Goal: Information Seeking & Learning: Learn about a topic

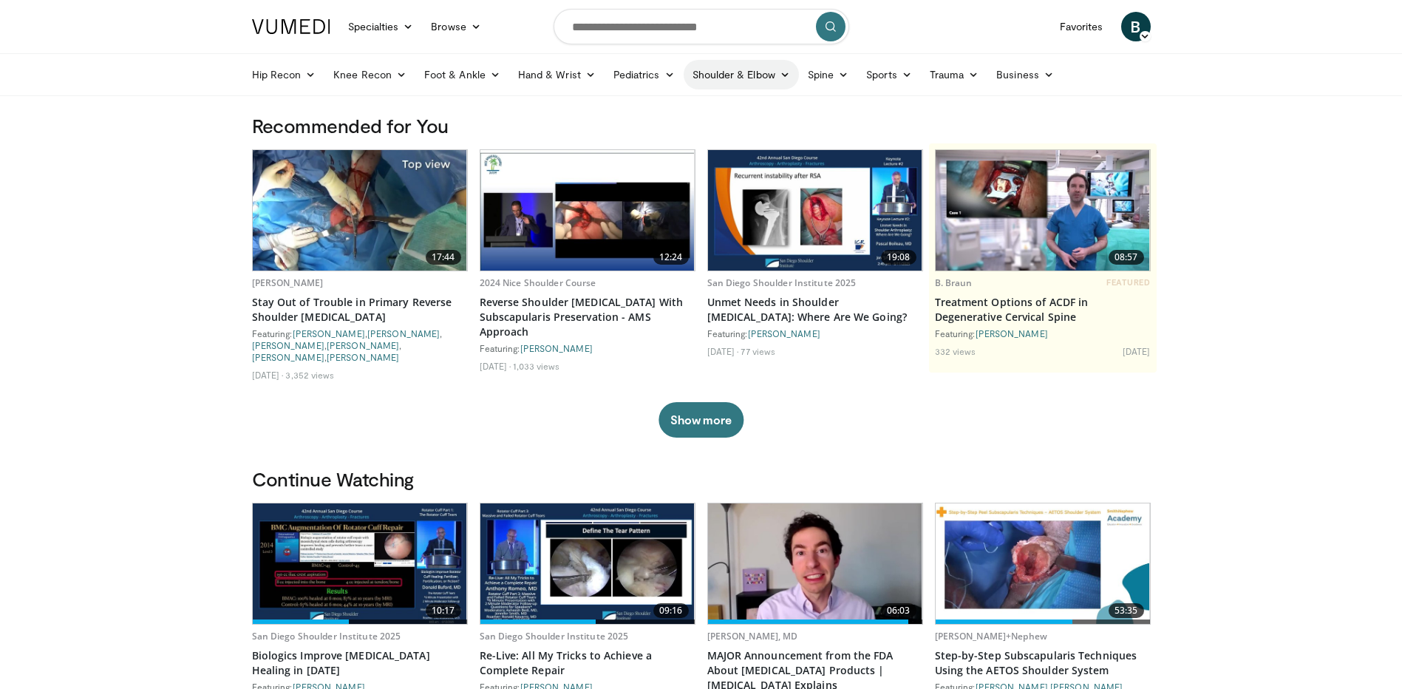
click at [782, 70] on icon at bounding box center [785, 74] width 10 height 10
click at [647, 110] on link "Elbow" at bounding box center [710, 110] width 176 height 24
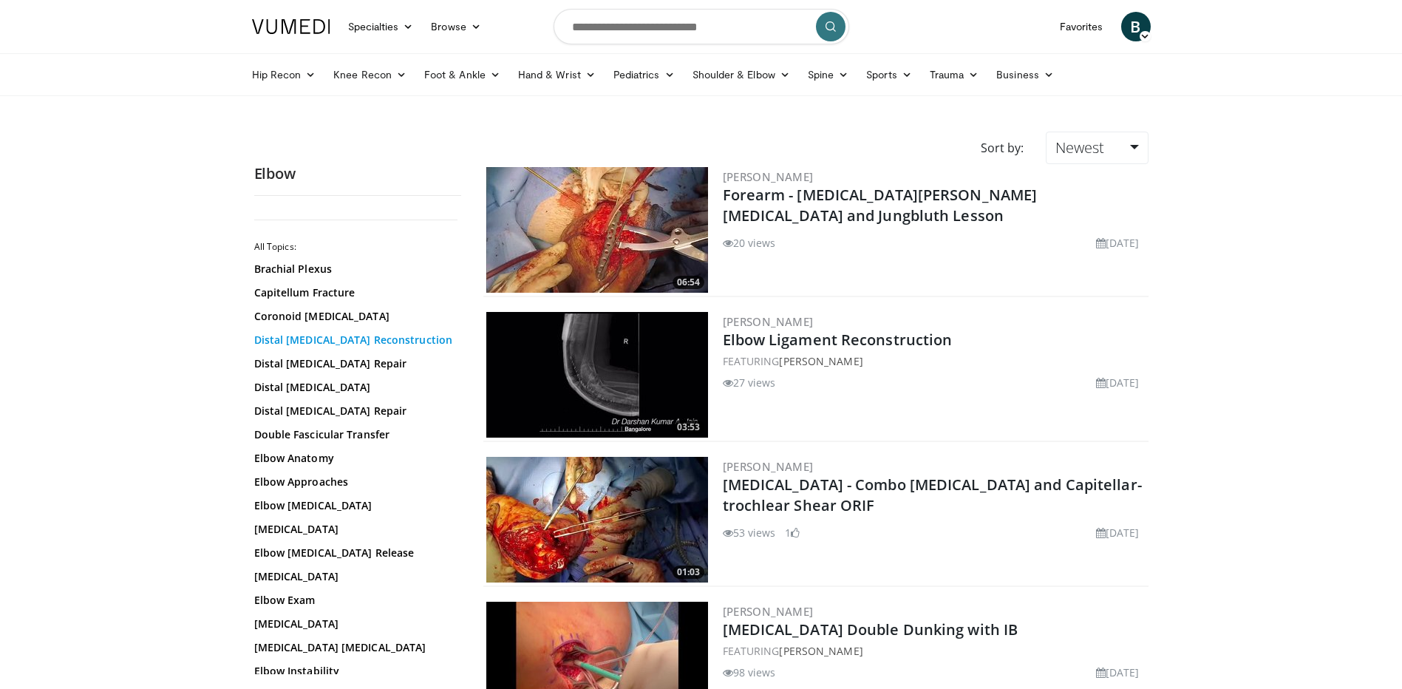
click at [308, 342] on link "Distal Biceps Reconstruction" at bounding box center [354, 340] width 200 height 15
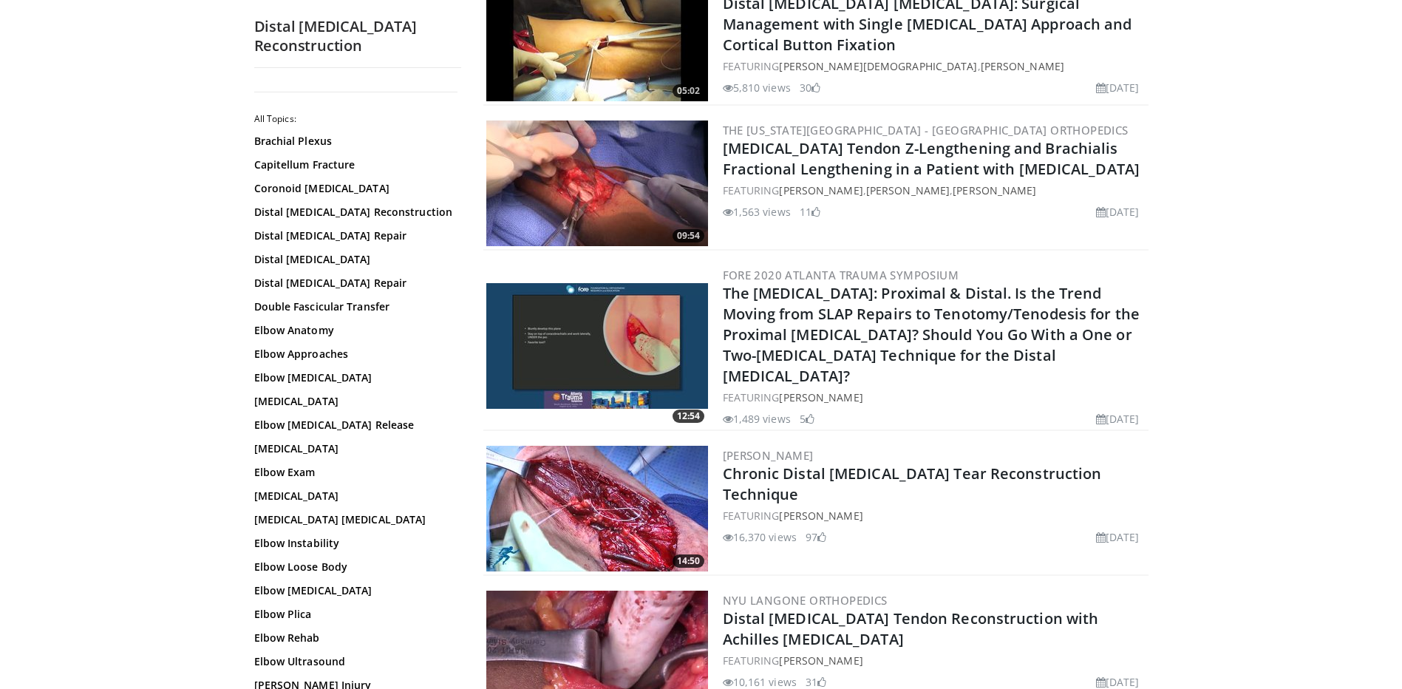
scroll to position [517, 0]
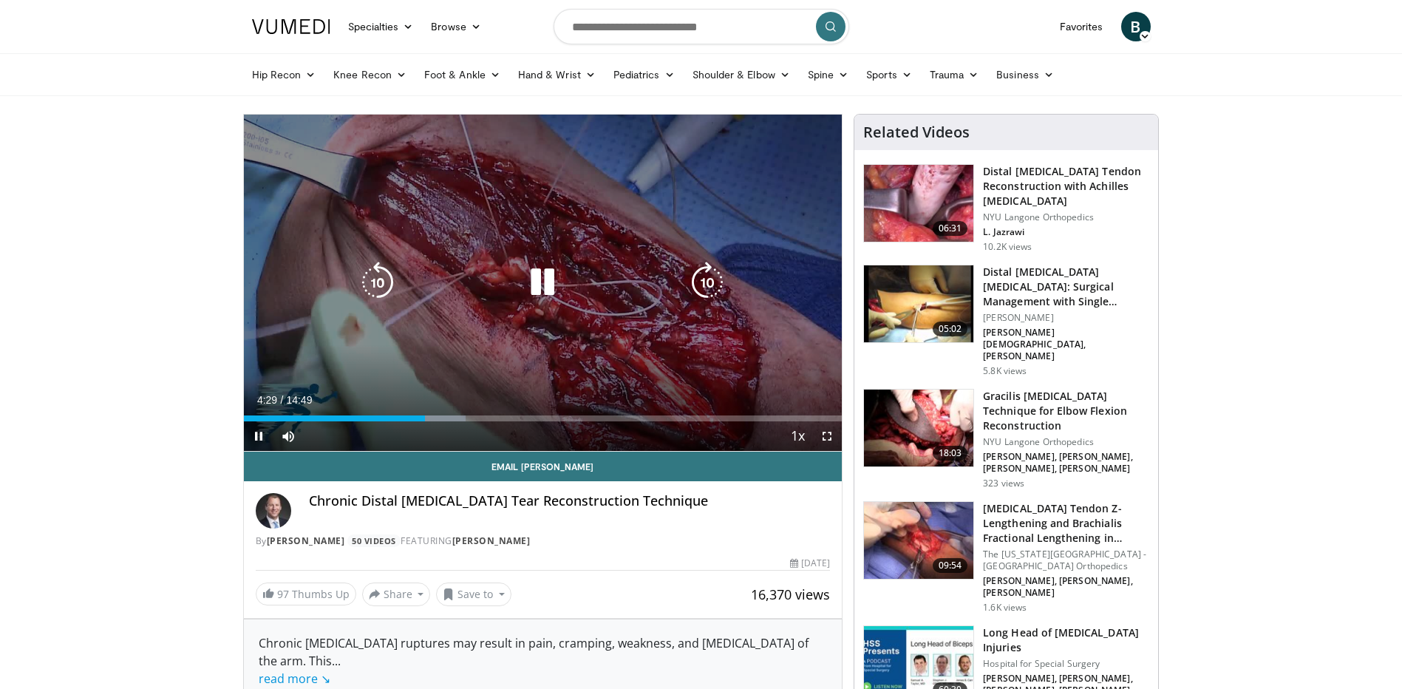
click at [284, 338] on div "10 seconds Tap to unmute" at bounding box center [543, 283] width 599 height 336
click at [290, 346] on div "10 seconds Tap to unmute" at bounding box center [543, 283] width 599 height 336
click at [344, 307] on div "10 seconds Tap to unmute" at bounding box center [543, 283] width 599 height 336
click at [367, 338] on div "10 seconds Tap to unmute" at bounding box center [543, 283] width 599 height 336
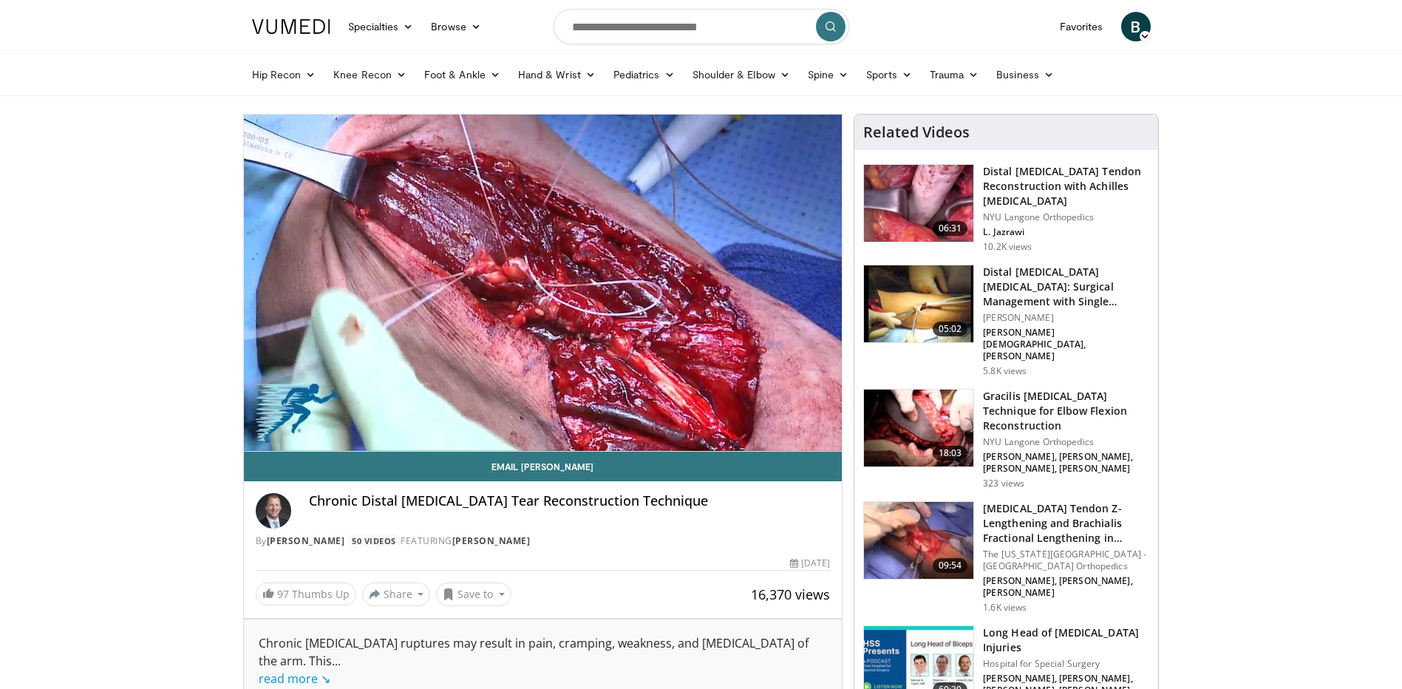
scroll to position [74, 0]
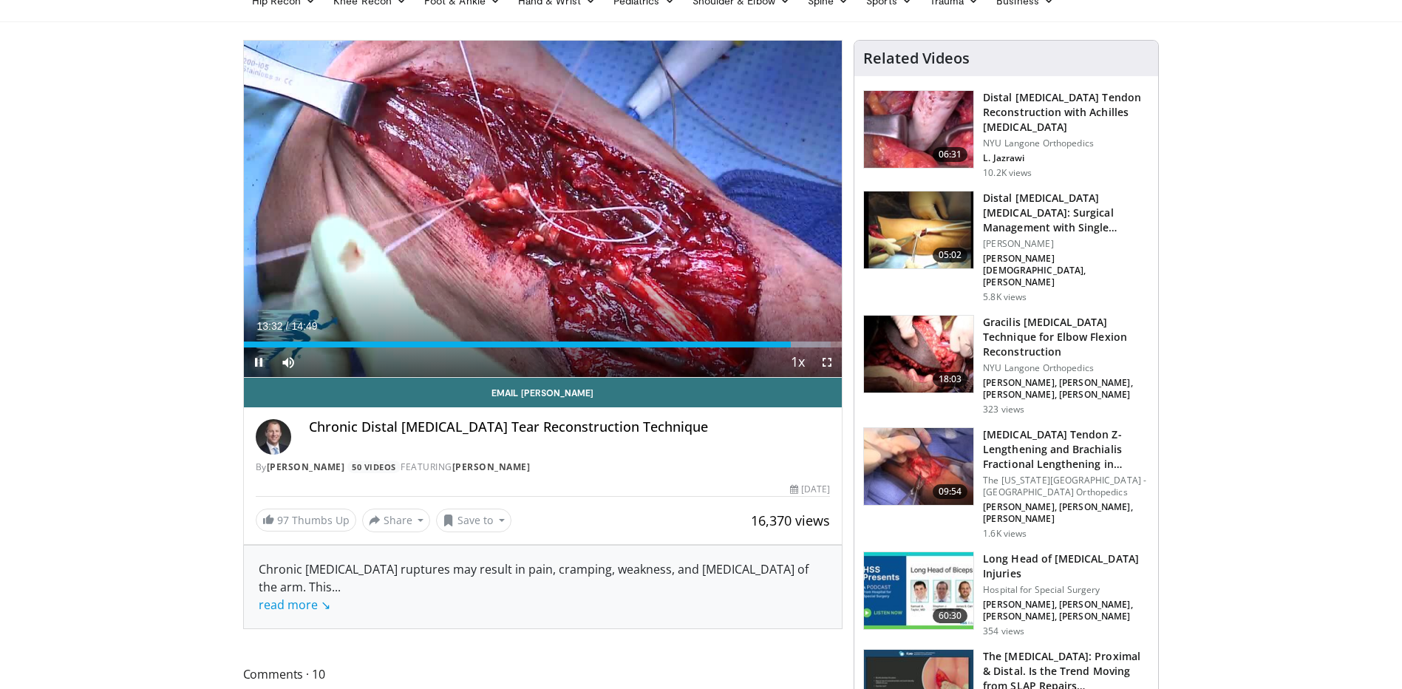
click at [254, 361] on span "Video Player" at bounding box center [259, 362] width 30 height 30
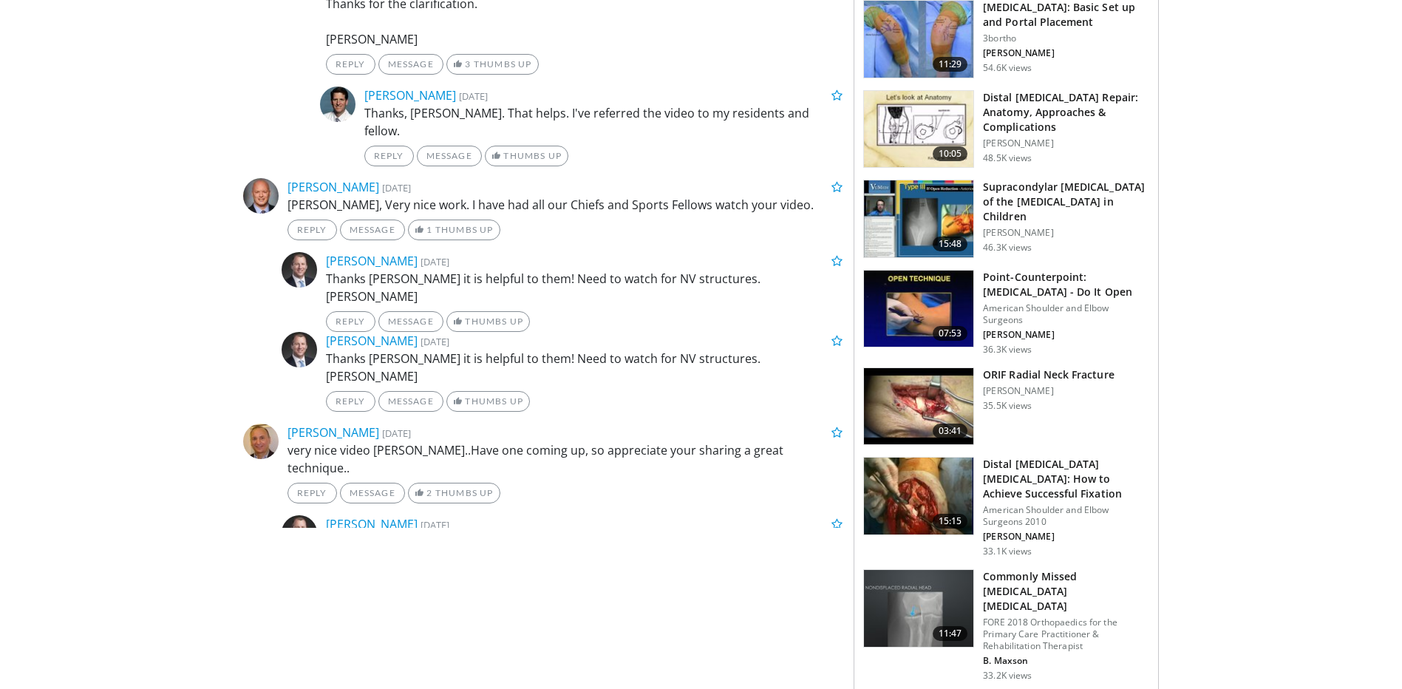
scroll to position [1401, 0]
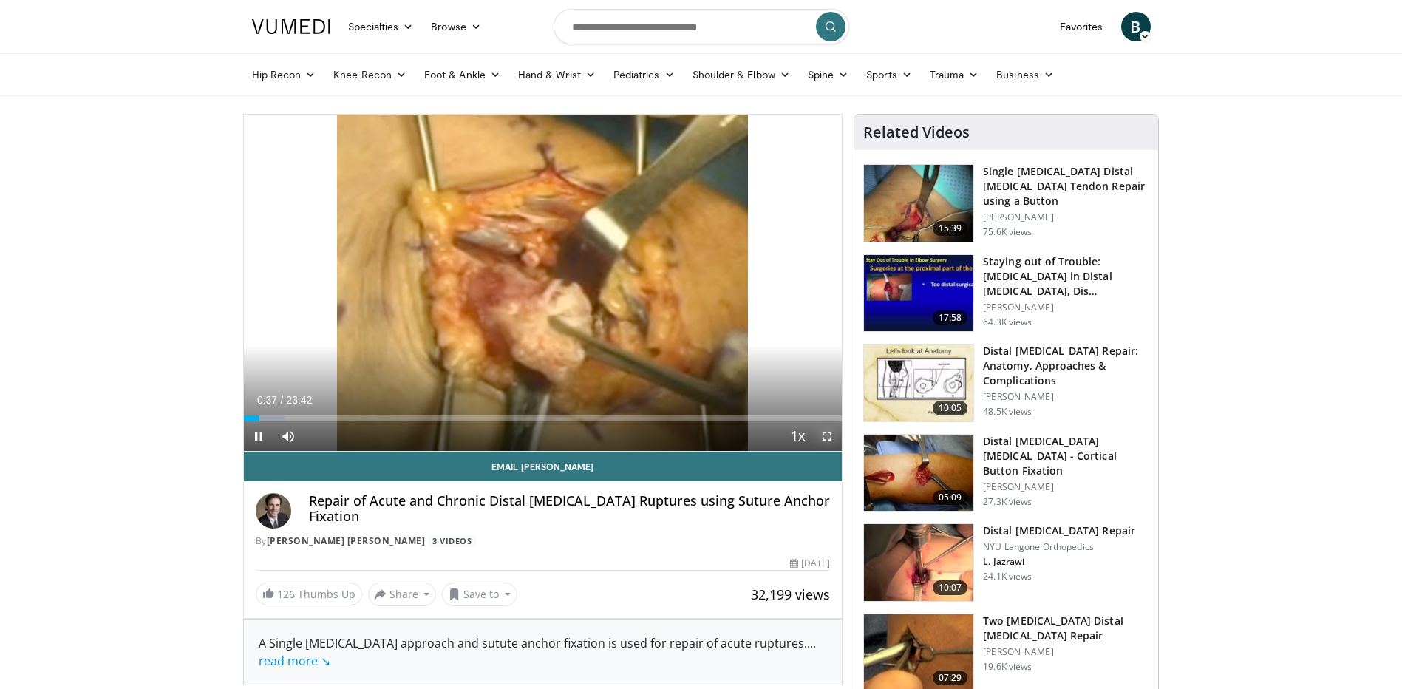
click at [824, 434] on span "Video Player" at bounding box center [827, 436] width 30 height 30
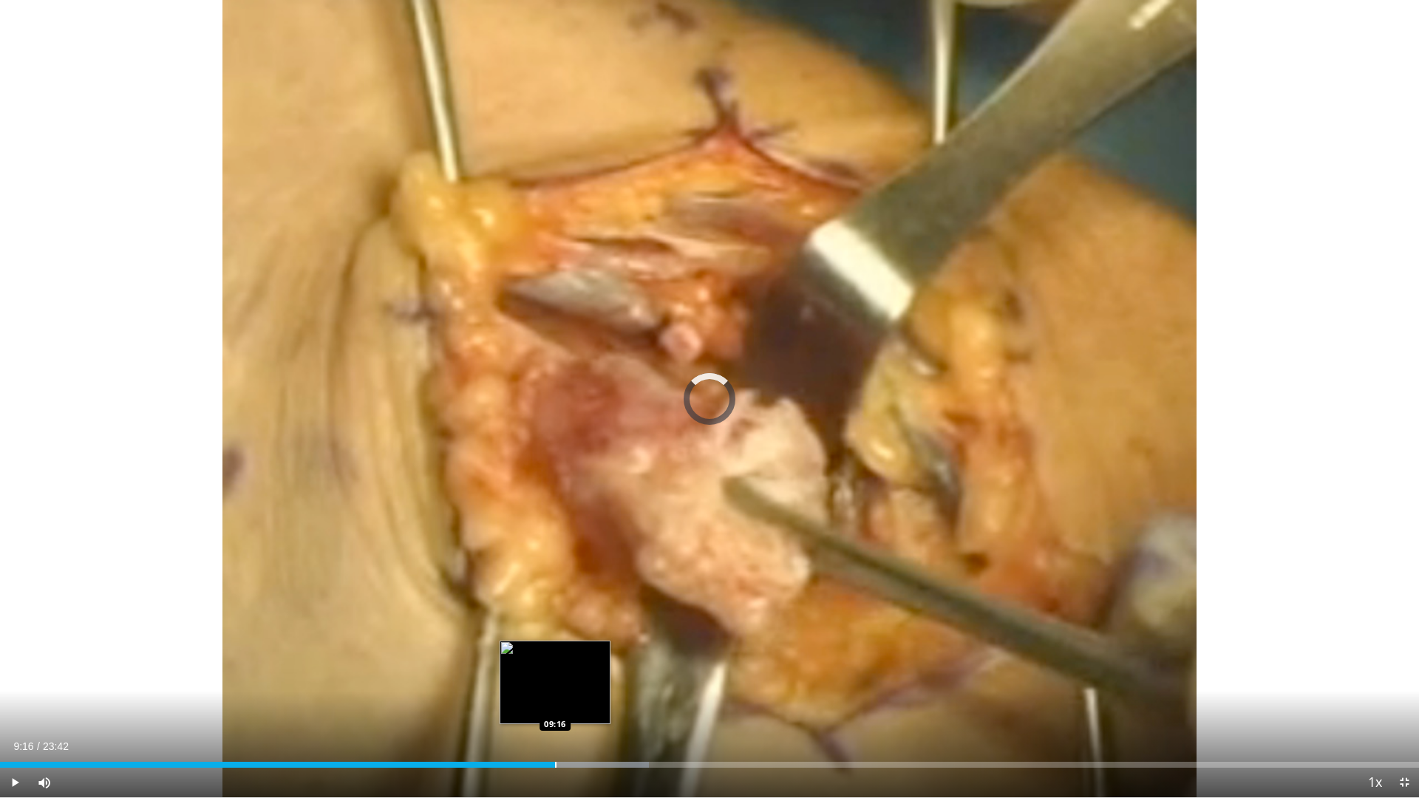
click at [555, 688] on div "Progress Bar" at bounding box center [555, 765] width 1 height 6
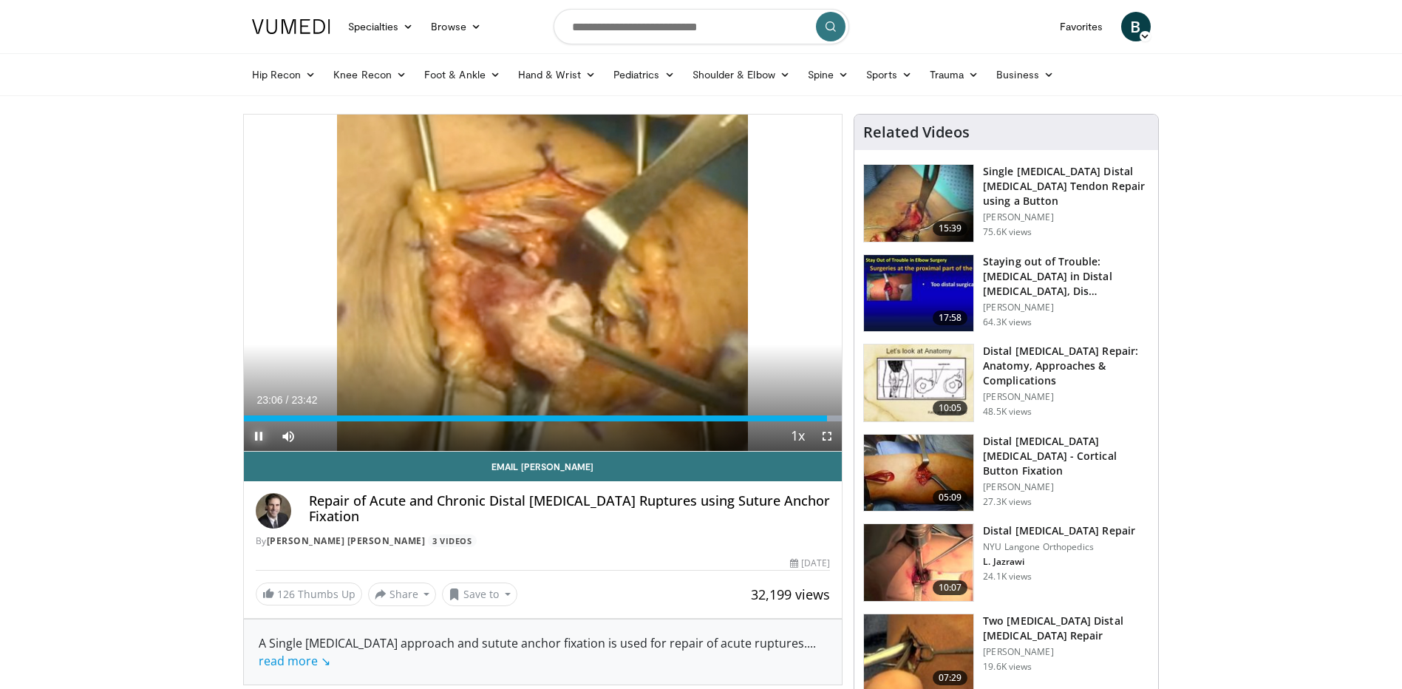
click at [252, 435] on span "Video Player" at bounding box center [259, 436] width 30 height 30
click at [587, 70] on icon at bounding box center [590, 74] width 10 height 10
click at [565, 104] on link "Hand" at bounding box center [598, 110] width 176 height 24
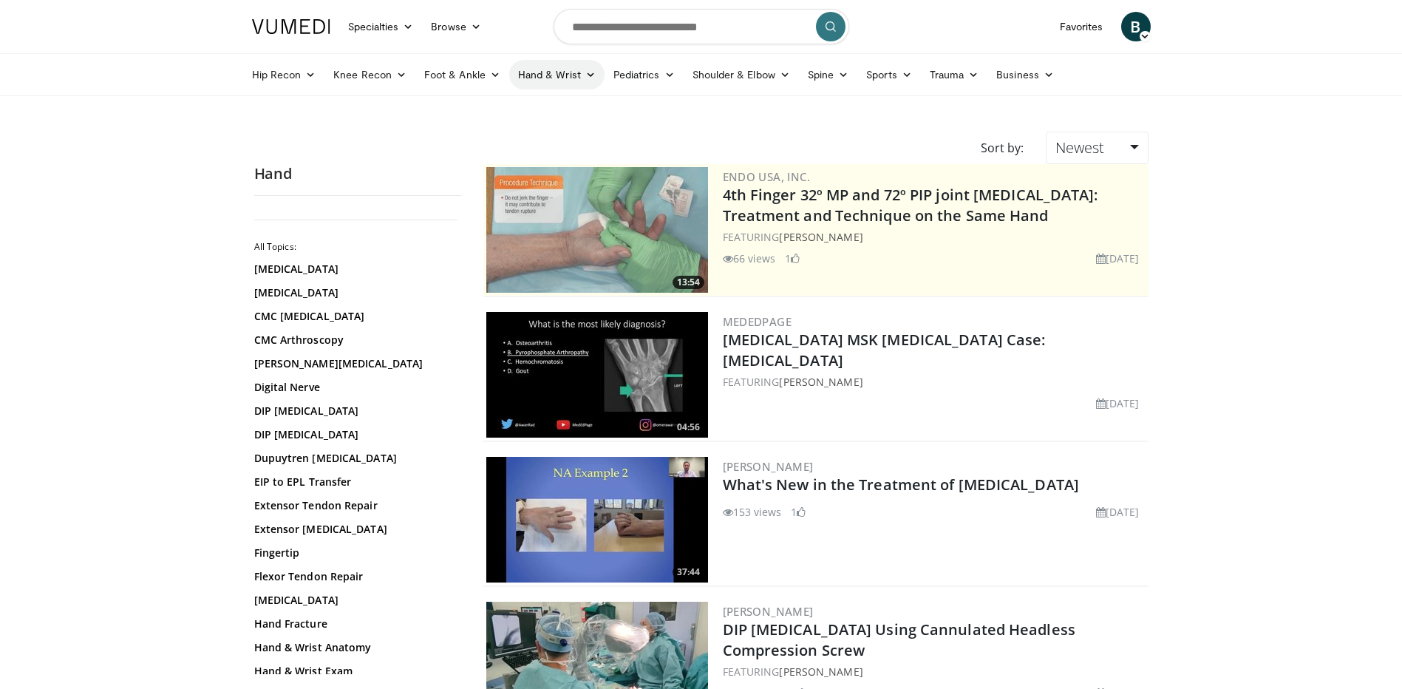
click at [587, 75] on icon at bounding box center [590, 74] width 10 height 10
click at [559, 126] on link "Wrist" at bounding box center [598, 133] width 176 height 24
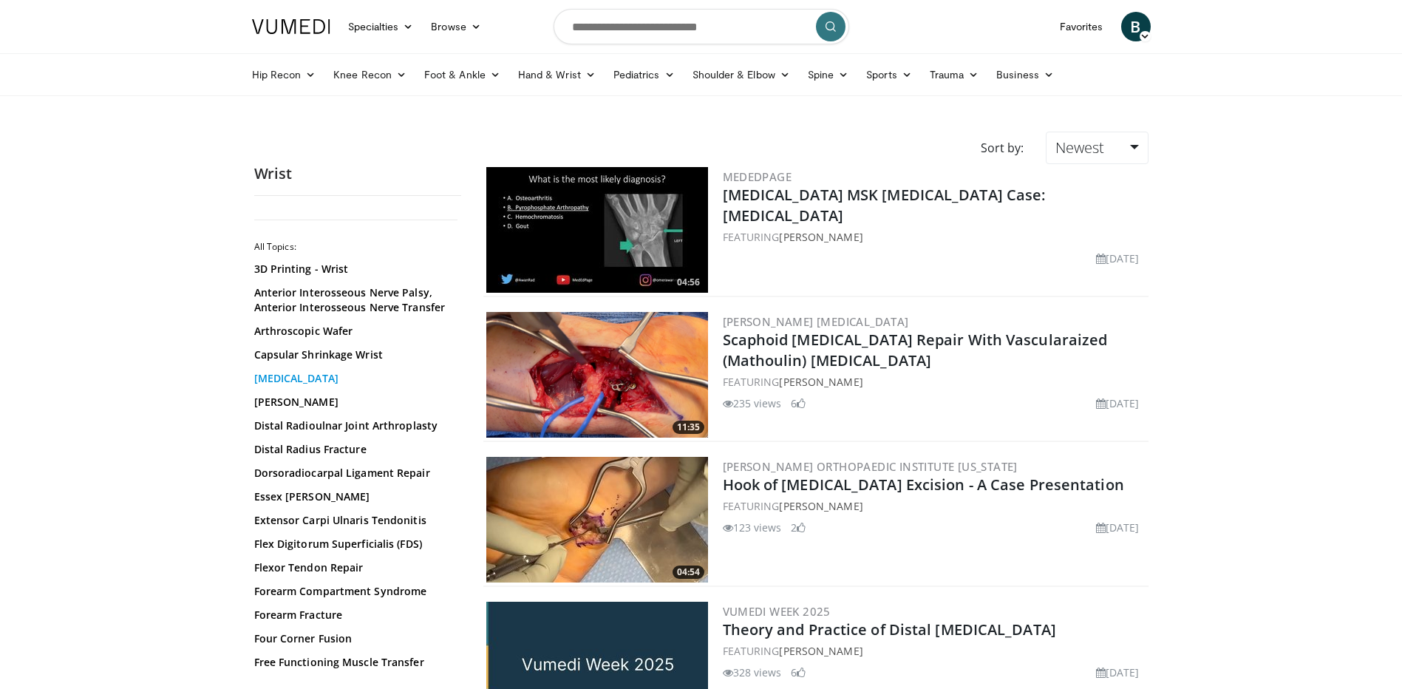
click at [355, 374] on link "[MEDICAL_DATA]" at bounding box center [354, 378] width 200 height 15
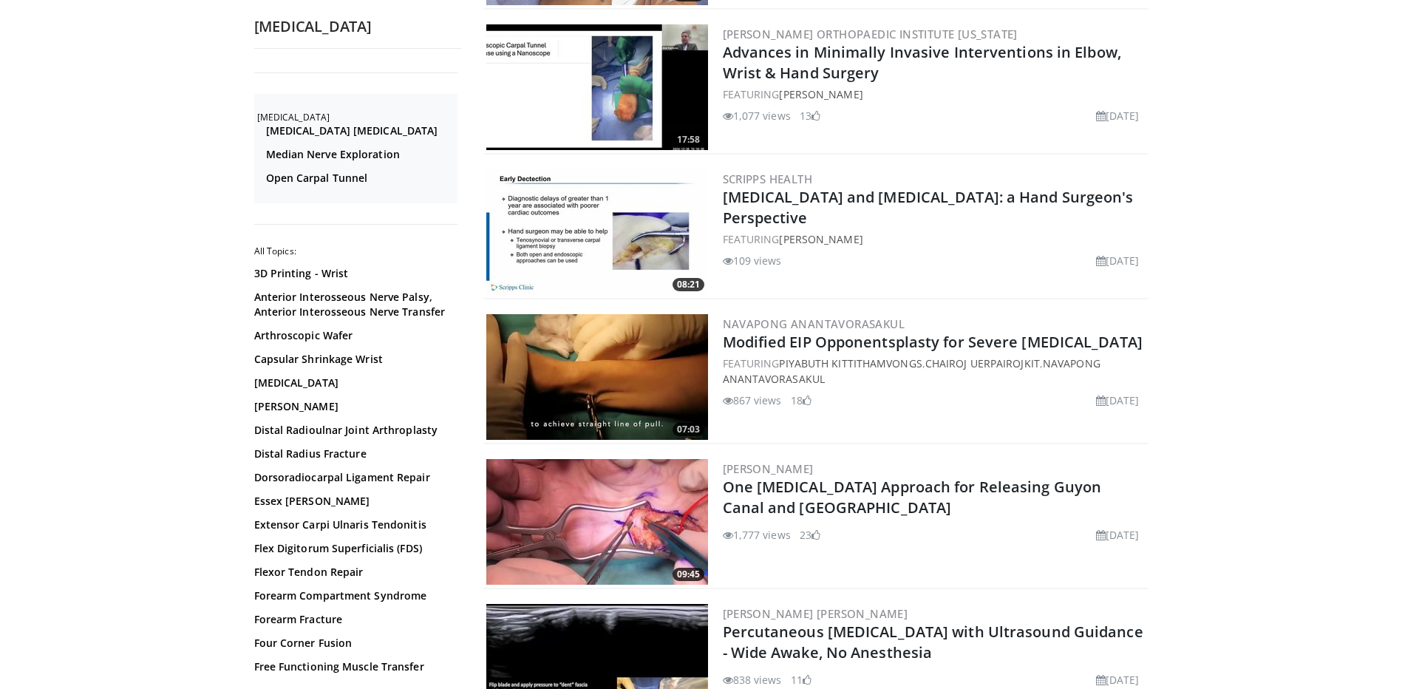
scroll to position [591, 0]
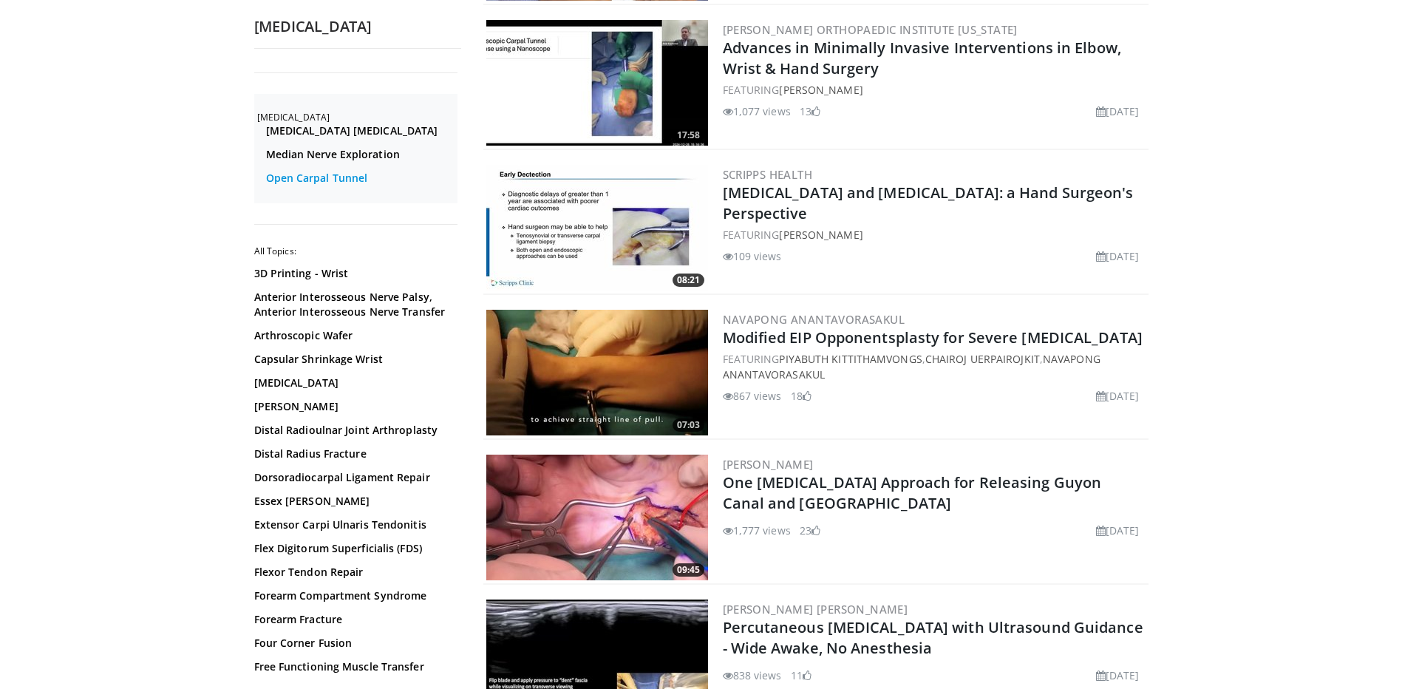
click at [292, 175] on link "Open Carpal Tunnel" at bounding box center [360, 178] width 188 height 15
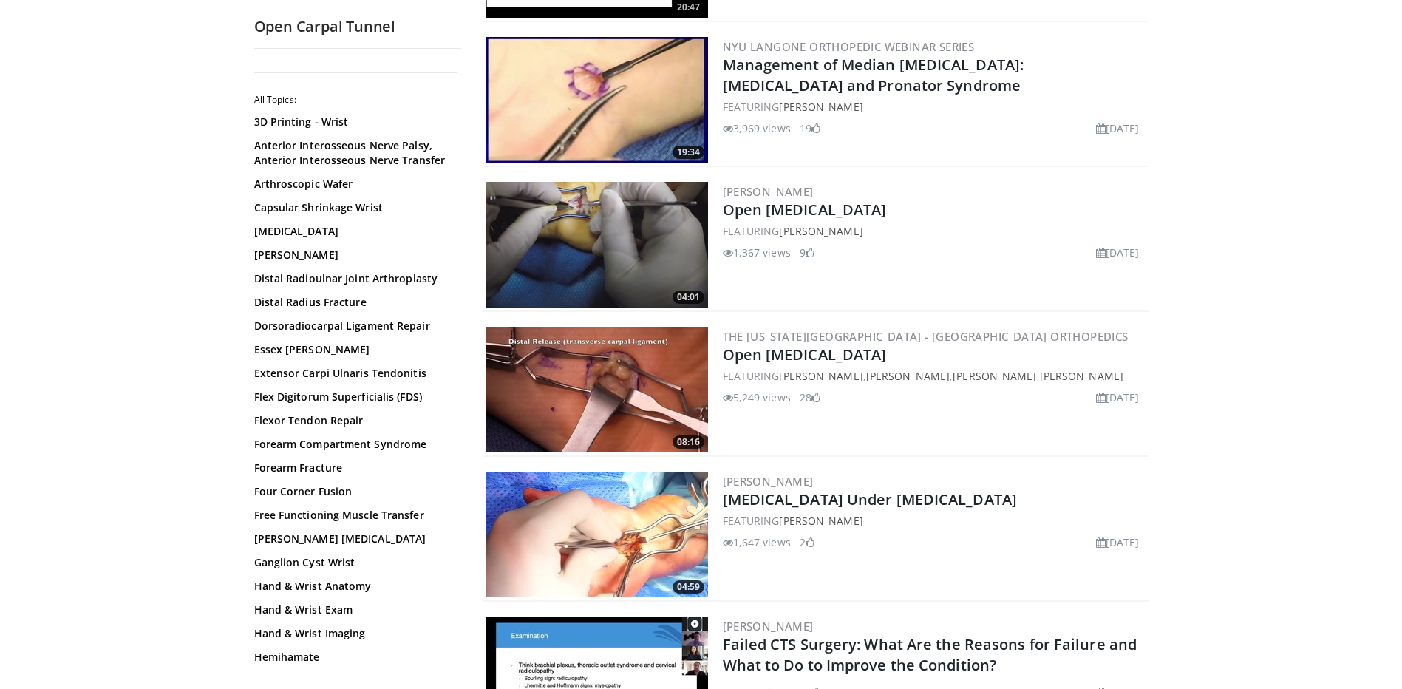
scroll to position [1847, 0]
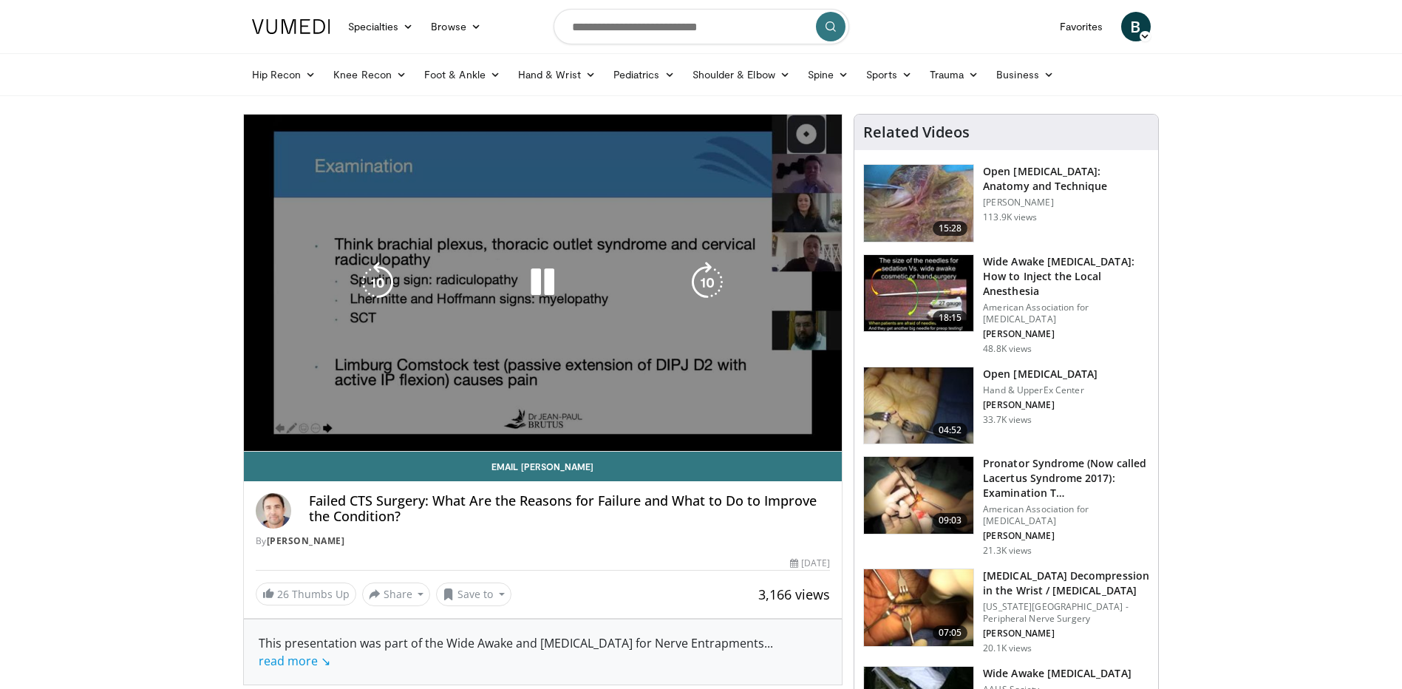
click at [250, 437] on video-js "**********" at bounding box center [543, 283] width 599 height 337
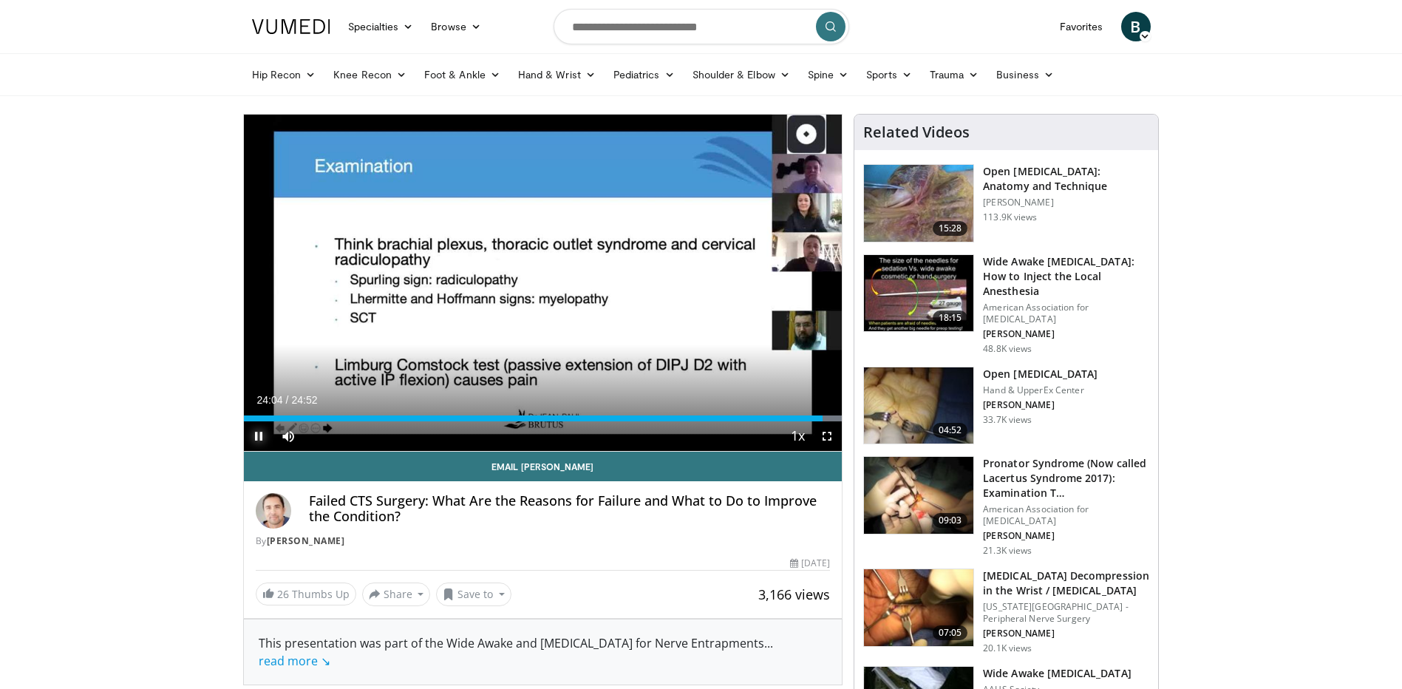
click at [262, 443] on span "Video Player" at bounding box center [259, 436] width 30 height 30
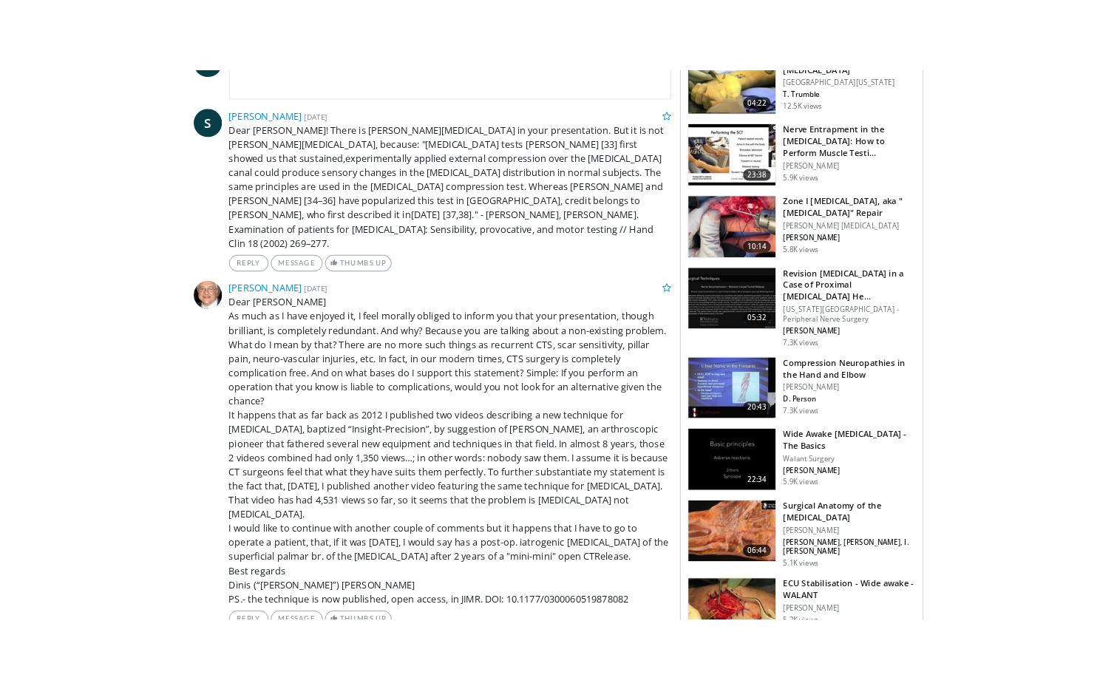
scroll to position [813, 0]
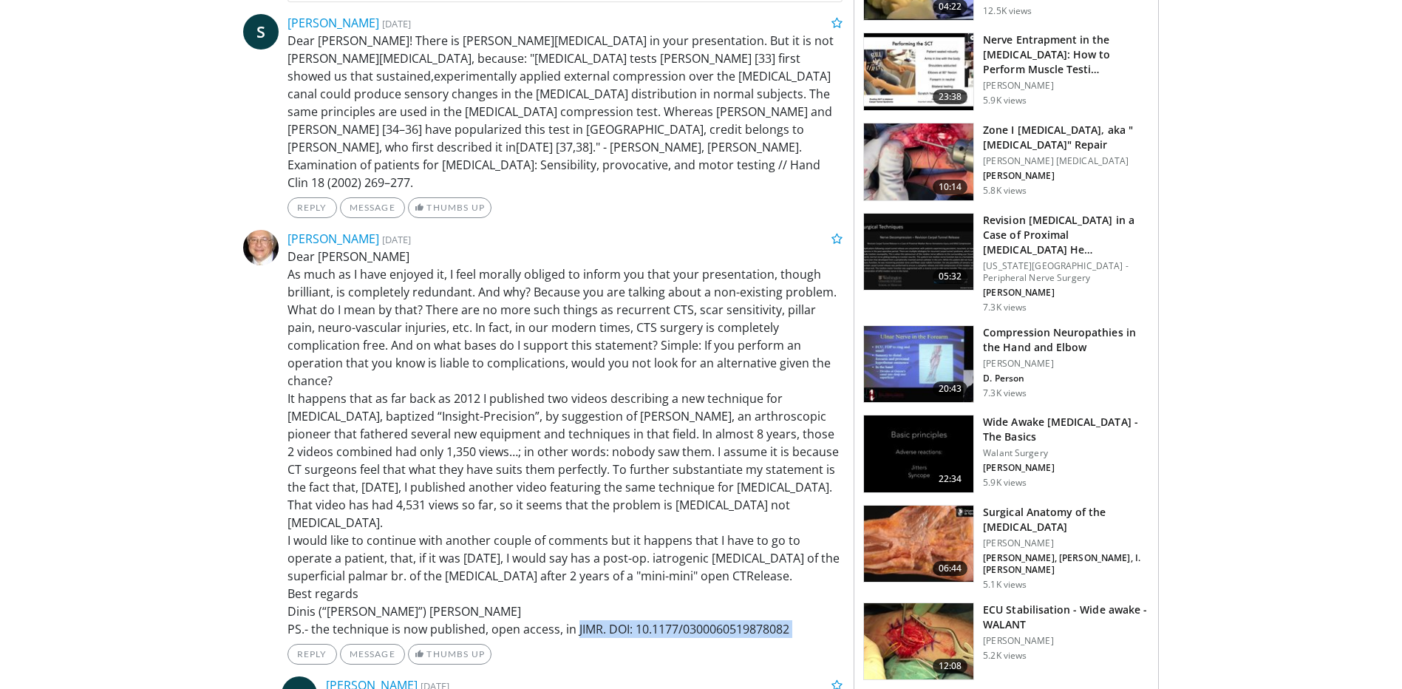
drag, startPoint x: 575, startPoint y: 592, endPoint x: 777, endPoint y: 618, distance: 203.5
click at [777, 618] on div "Jose Carmo 5 years, 3 months ago Dear Dr. Brutus As much as I have enjoyed it, …" at bounding box center [565, 447] width 556 height 434
copy ul "JIMR. DOI: 10.1177/0300060519878082 Reply Message Thumbs Up"
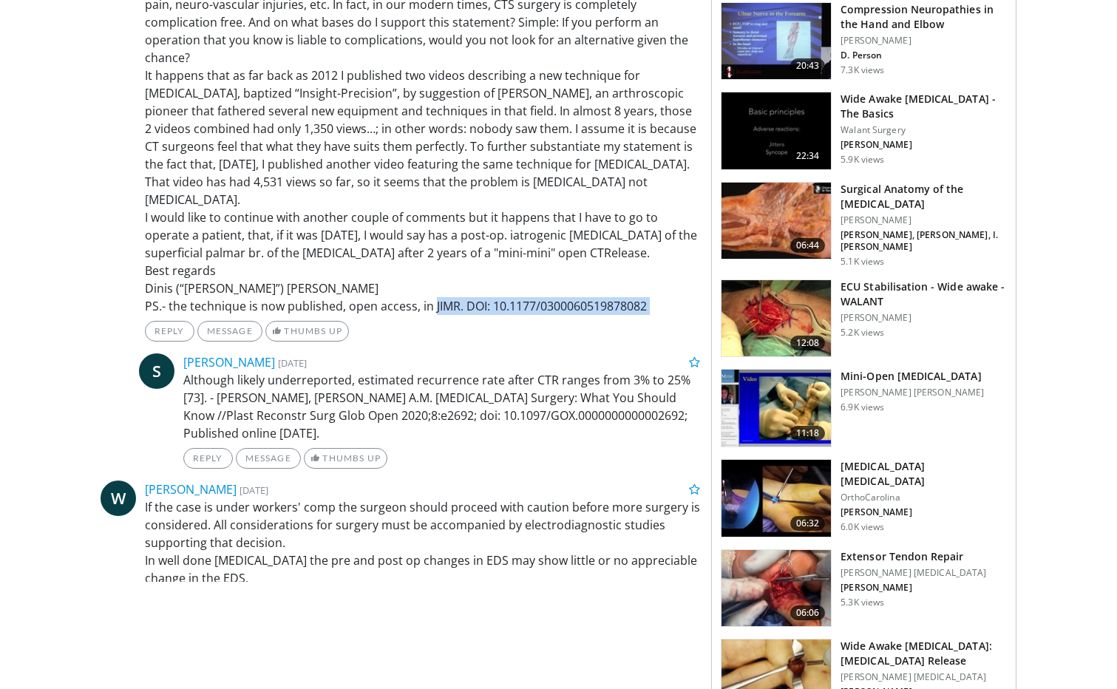
scroll to position [1404, 0]
